Goal: Entertainment & Leisure: Consume media (video, audio)

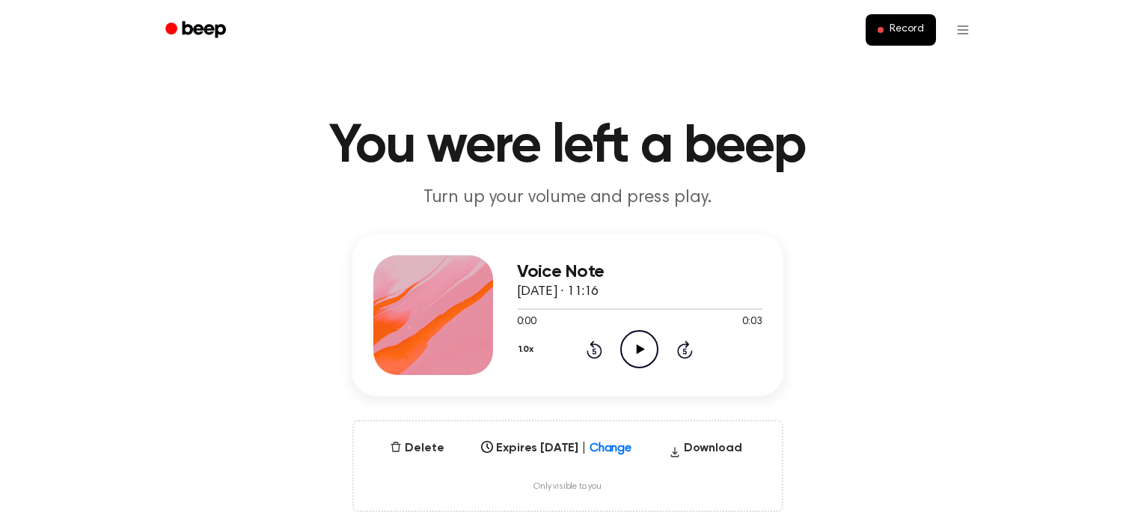
click at [637, 336] on icon "Play Audio" at bounding box center [639, 349] width 38 height 38
click at [637, 336] on icon "Pause Audio" at bounding box center [639, 349] width 38 height 38
click at [638, 350] on icon at bounding box center [641, 349] width 8 height 10
click at [638, 350] on icon "Pause Audio" at bounding box center [639, 349] width 38 height 38
